Goal: Check status: Check status

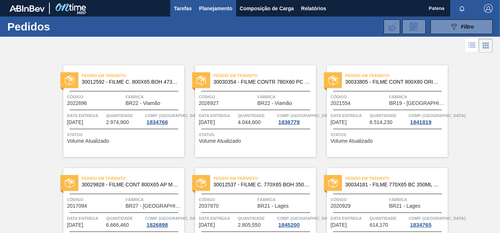
click at [182, 8] on span "Tarefas" at bounding box center [183, 8] width 18 height 9
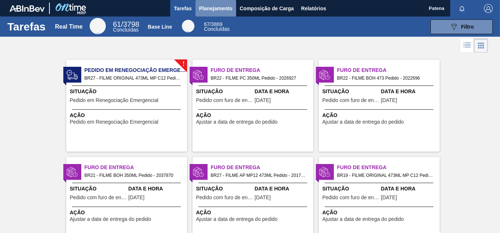
click at [207, 8] on span "Planejamento" at bounding box center [215, 8] width 33 height 9
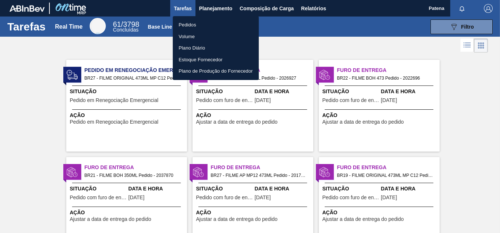
drag, startPoint x: 187, startPoint y: 27, endPoint x: 208, endPoint y: 59, distance: 37.9
click at [187, 27] on li "Pedidos" at bounding box center [216, 25] width 86 height 12
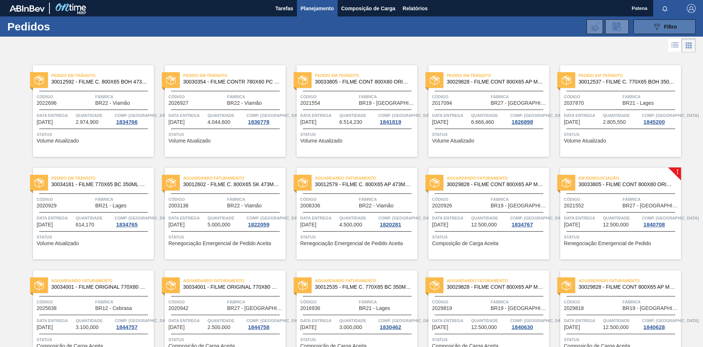
drag, startPoint x: 646, startPoint y: 26, endPoint x: 638, endPoint y: 30, distance: 9.0
click at [500, 26] on button "089F7B8B-B2A5-4AFE-B5C0-19BA573D28AC Filtro" at bounding box center [665, 26] width 62 height 15
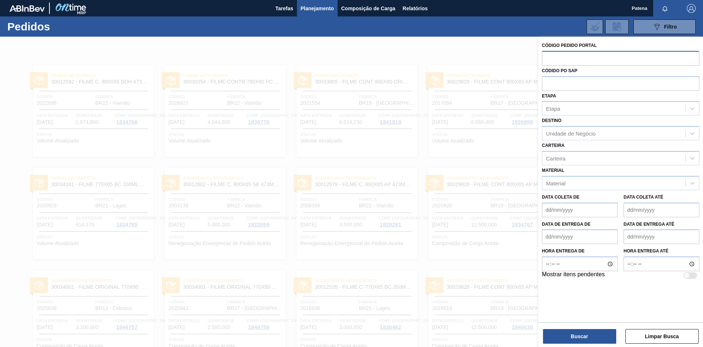
click at [500, 60] on input "text" at bounding box center [620, 58] width 157 height 14
type input "2003138"
click at [500, 232] on button "Buscar" at bounding box center [579, 336] width 73 height 15
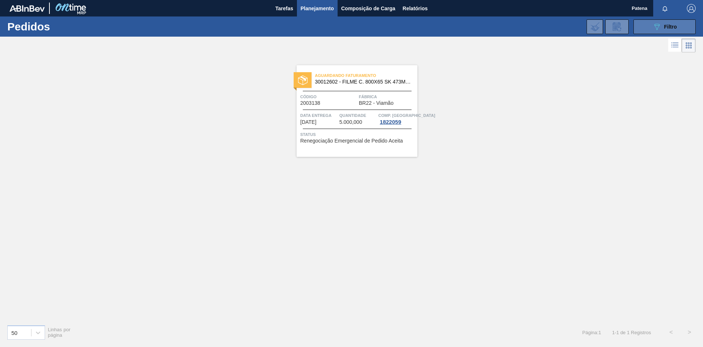
click at [500, 30] on button "089F7B8B-B2A5-4AFE-B5C0-19BA573D28AC Filtro" at bounding box center [665, 26] width 62 height 15
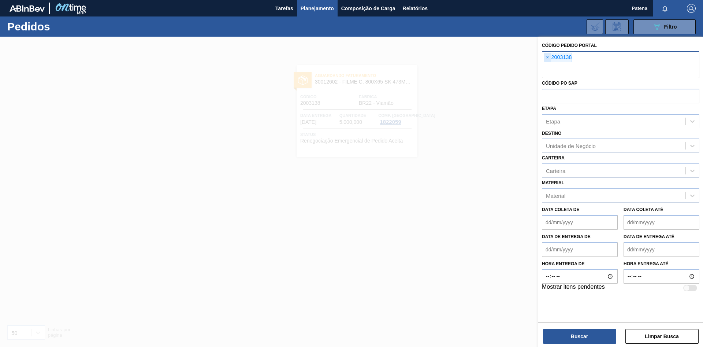
click at [500, 56] on span "×" at bounding box center [547, 57] width 7 height 9
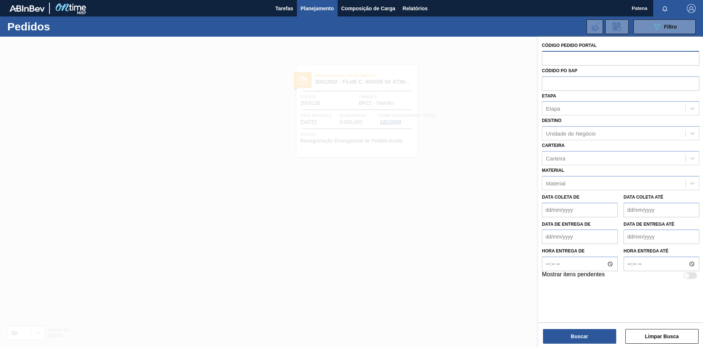
click at [500, 59] on input "text" at bounding box center [620, 58] width 157 height 14
type input "2020926"
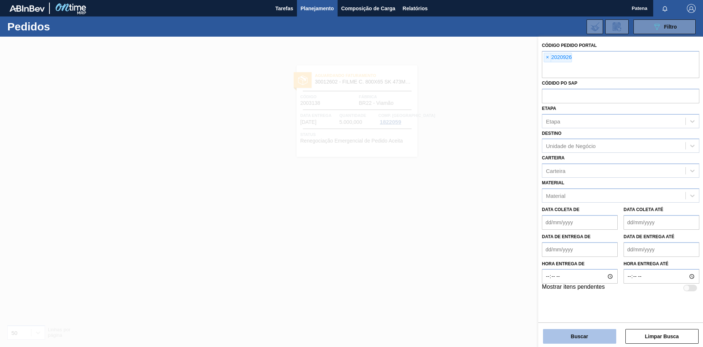
click at [500, 232] on button "Buscar" at bounding box center [579, 336] width 73 height 15
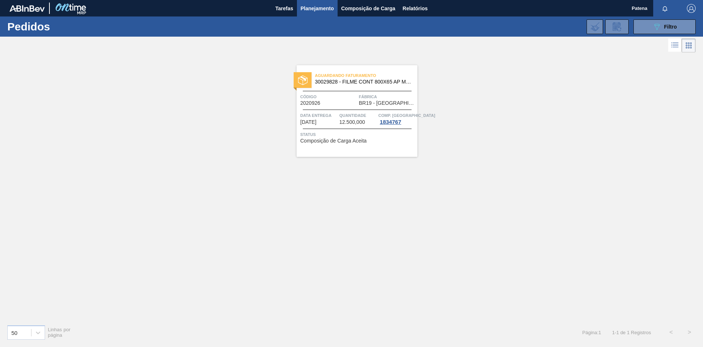
click at [342, 114] on span "Quantidade" at bounding box center [358, 115] width 37 height 7
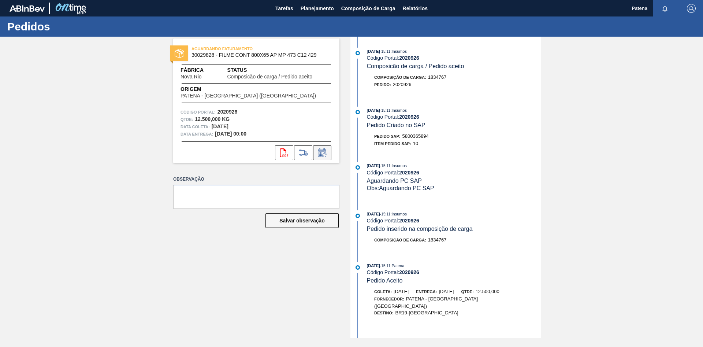
click at [326, 156] on icon at bounding box center [322, 152] width 12 height 9
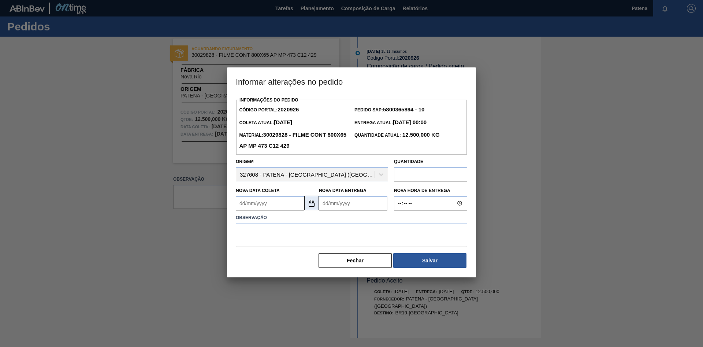
click at [312, 205] on img at bounding box center [311, 203] width 9 height 9
click at [255, 208] on Coleta2020926 "Nova Data Coleta" at bounding box center [270, 203] width 68 height 15
type Coleta2020926 "3"
click at [500, 151] on div at bounding box center [351, 173] width 703 height 347
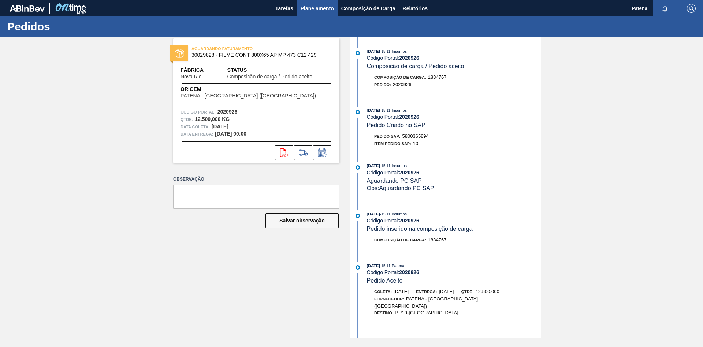
click at [311, 8] on span "Planejamento" at bounding box center [317, 8] width 33 height 9
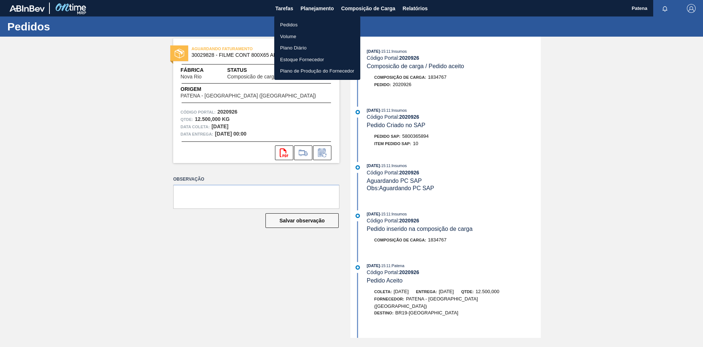
click at [293, 25] on li "Pedidos" at bounding box center [317, 25] width 86 height 12
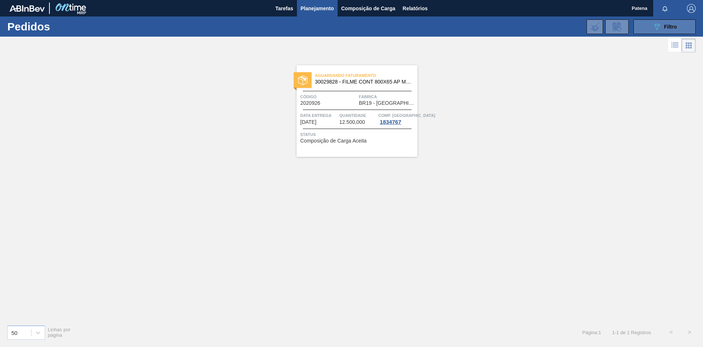
click at [500, 24] on span "Filtro" at bounding box center [670, 27] width 13 height 6
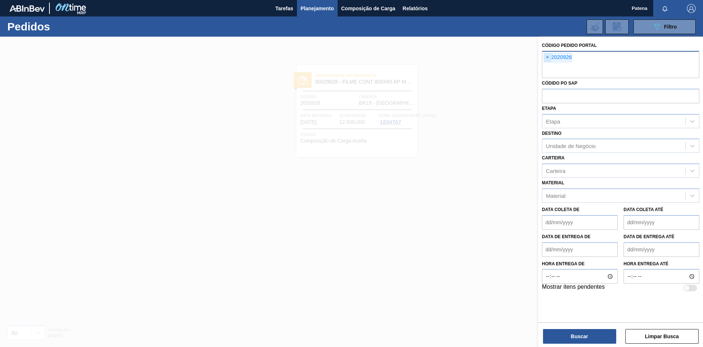
click at [500, 56] on span "×" at bounding box center [547, 57] width 7 height 9
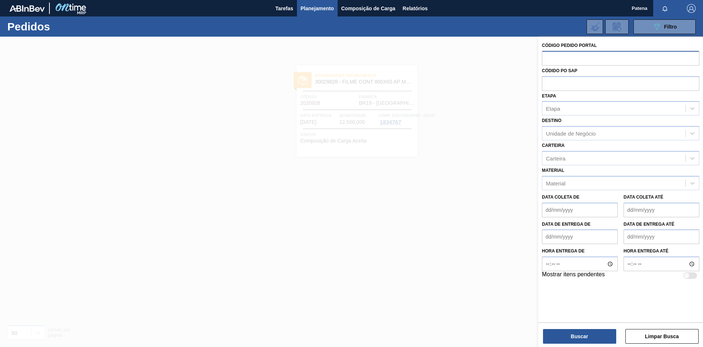
click at [500, 59] on input "text" at bounding box center [620, 58] width 157 height 14
type input "2029818"
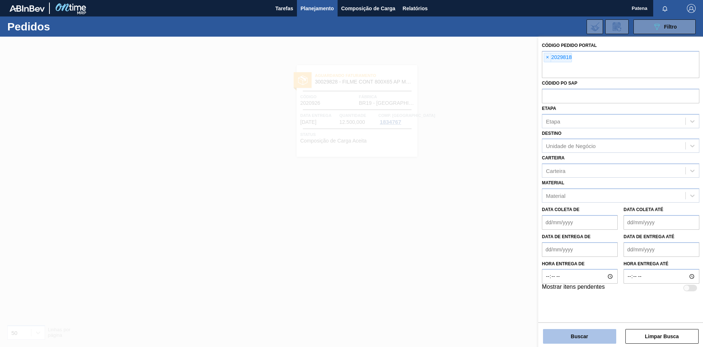
click at [500, 232] on button "Buscar" at bounding box center [579, 336] width 73 height 15
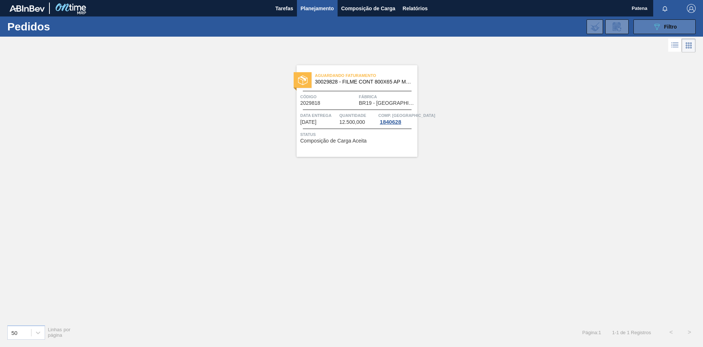
click at [500, 25] on icon "089F7B8B-B2A5-4AFE-B5C0-19BA573D28AC" at bounding box center [657, 26] width 9 height 9
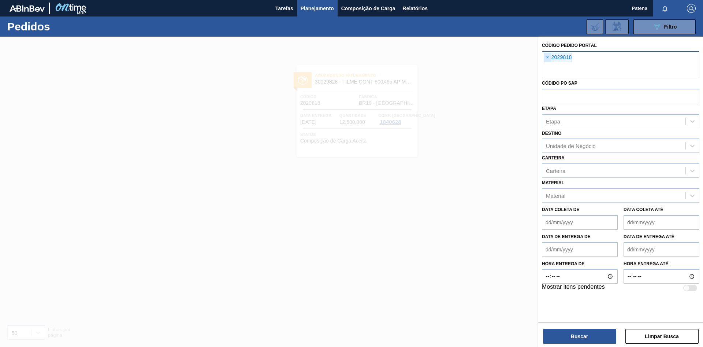
click at [500, 57] on span "×" at bounding box center [547, 57] width 7 height 9
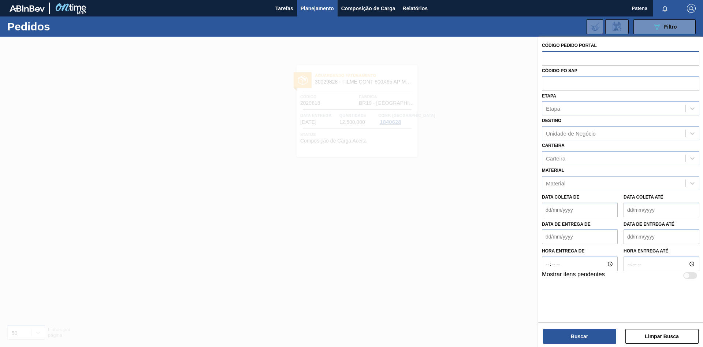
click at [500, 59] on input "text" at bounding box center [620, 58] width 157 height 14
type input "2029819"
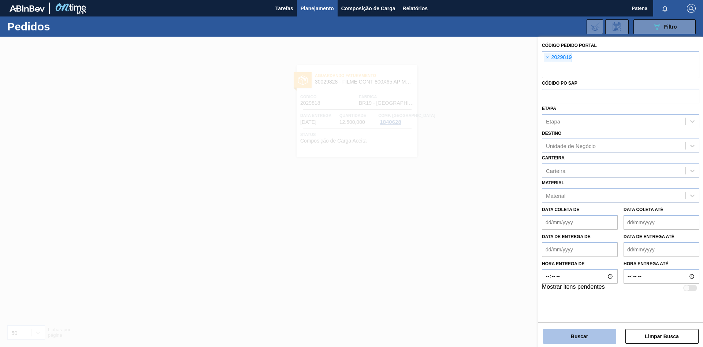
click at [500, 232] on button "Buscar" at bounding box center [579, 336] width 73 height 15
